Goal: Task Accomplishment & Management: Manage account settings

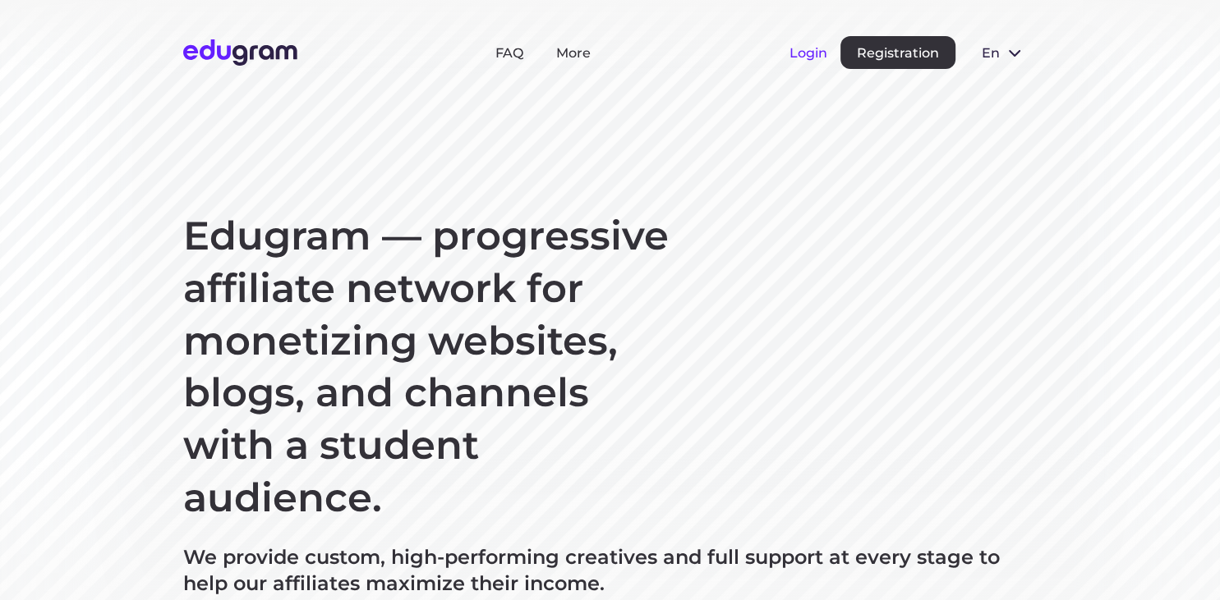
click at [805, 54] on button "Login" at bounding box center [808, 53] width 38 height 16
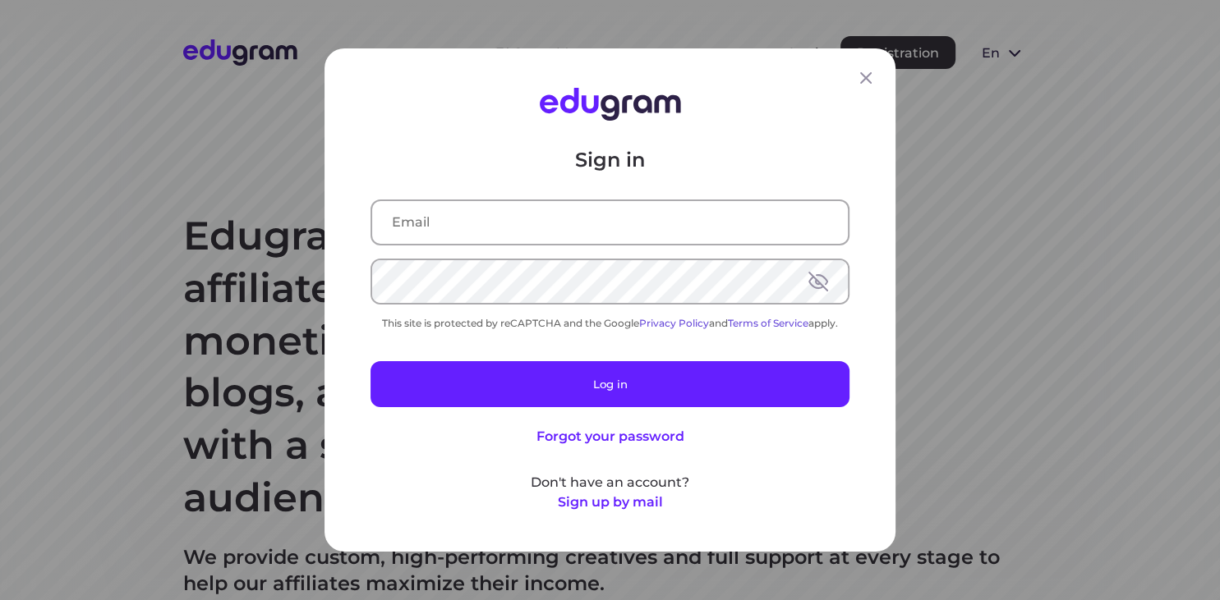
click at [522, 220] on input "text" at bounding box center [610, 222] width 476 height 43
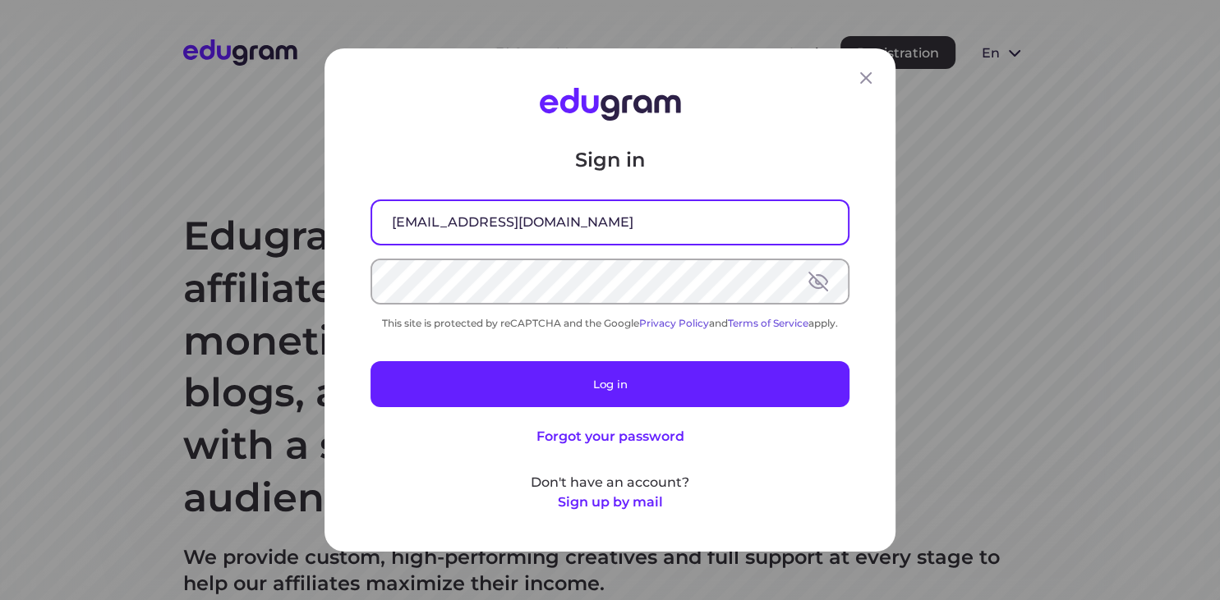
type input "grot86@gmail.com"
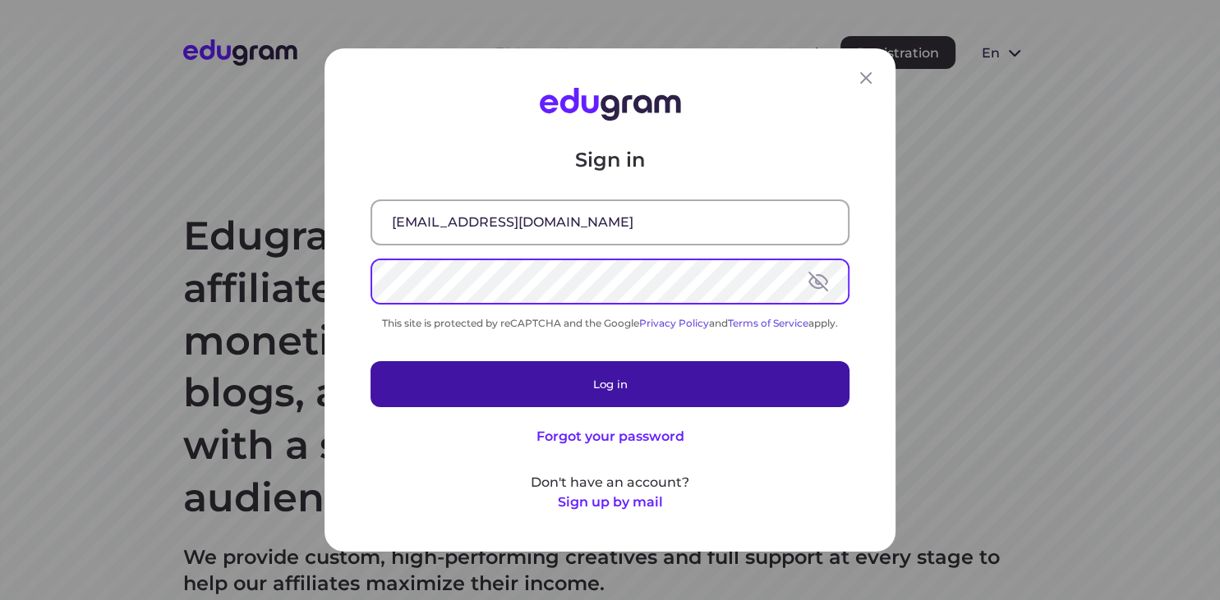
click at [566, 370] on button "Log in" at bounding box center [609, 384] width 479 height 46
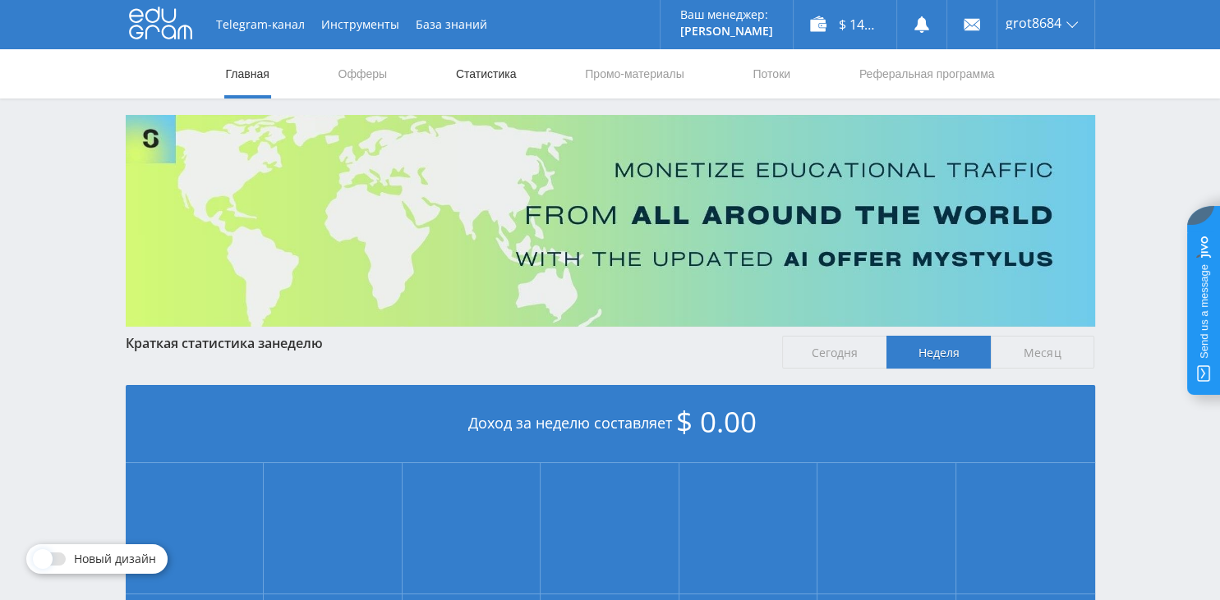
click at [493, 77] on link "Статистика" at bounding box center [486, 73] width 64 height 49
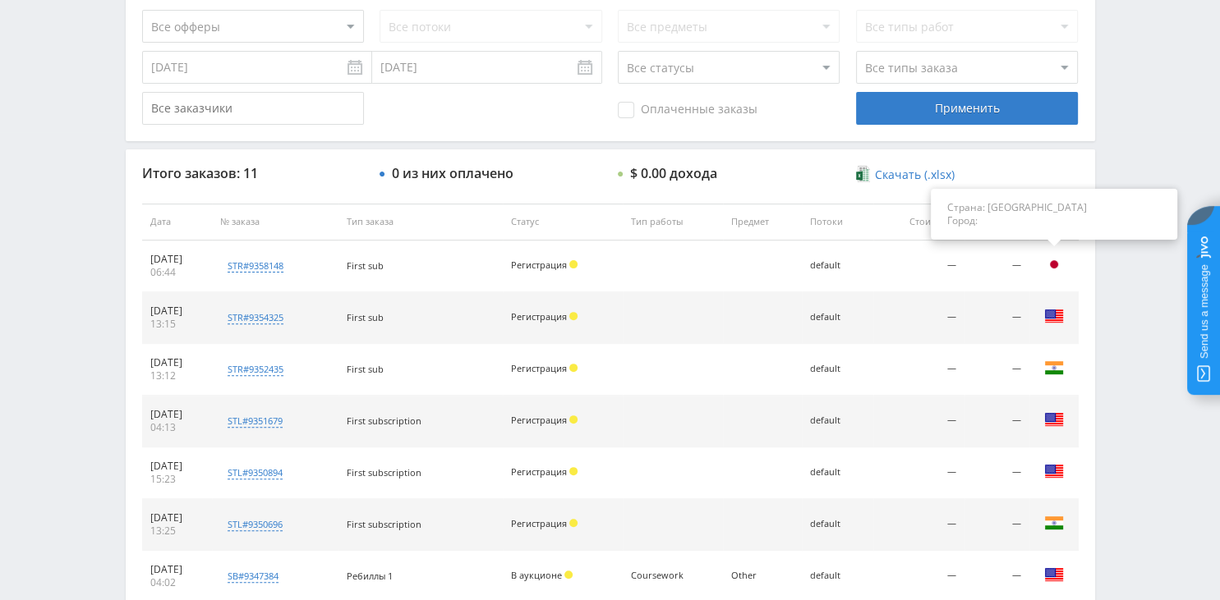
scroll to position [520, 0]
